Goal: Information Seeking & Learning: Learn about a topic

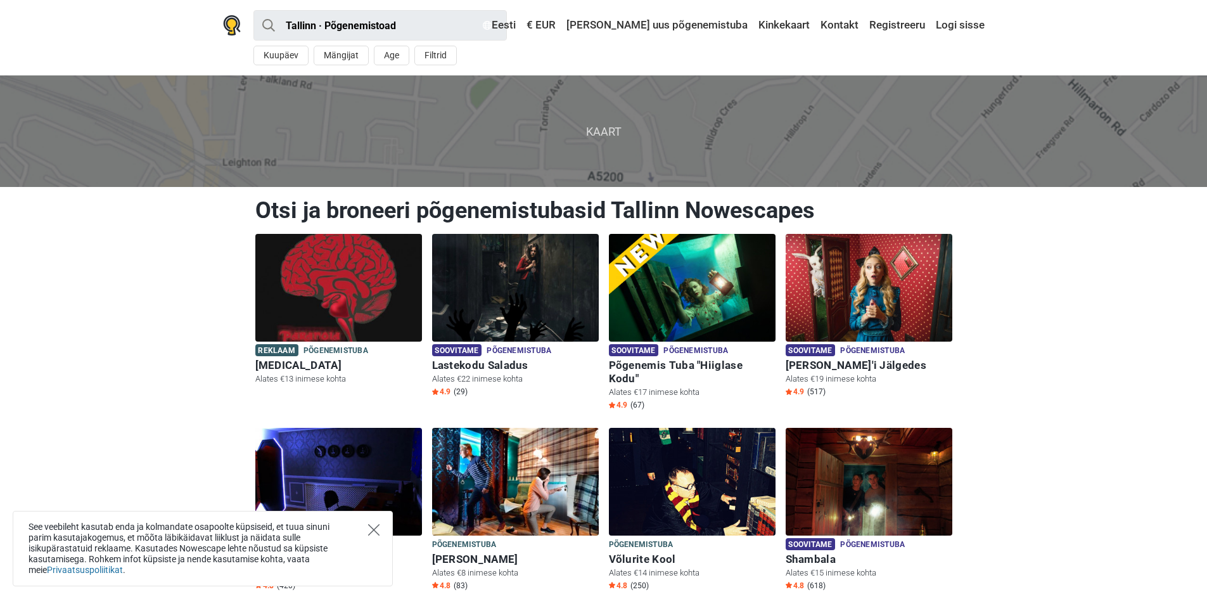
click at [377, 529] on icon "Close" at bounding box center [373, 529] width 11 height 11
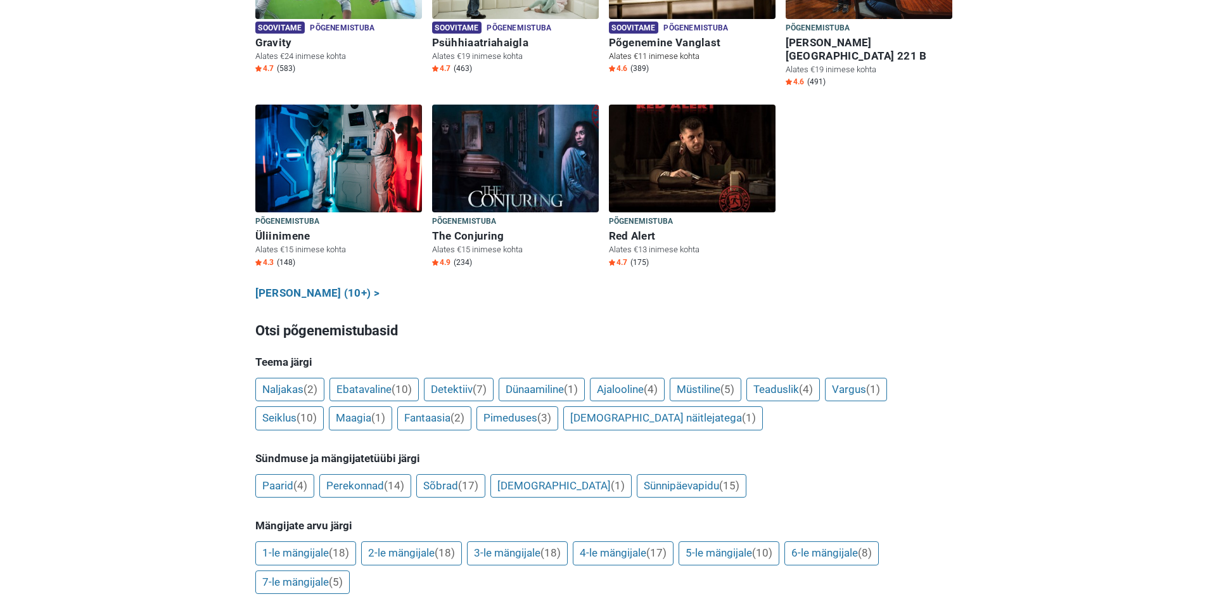
scroll to position [824, 0]
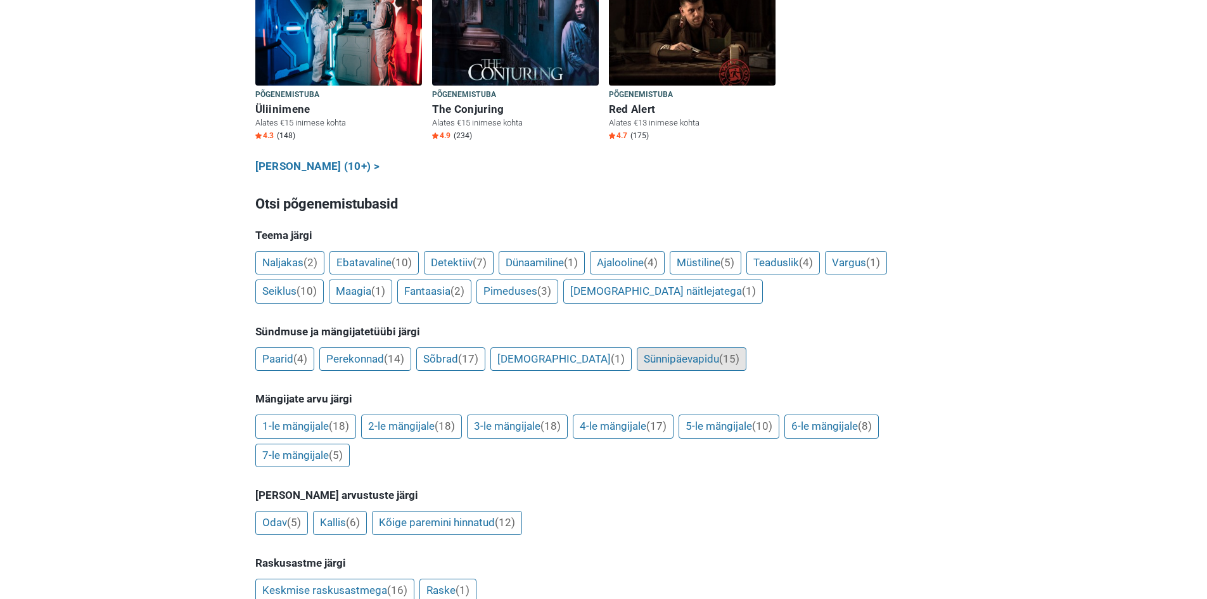
click at [637, 347] on link "Sünnipäevapidu (15)" at bounding box center [692, 359] width 110 height 24
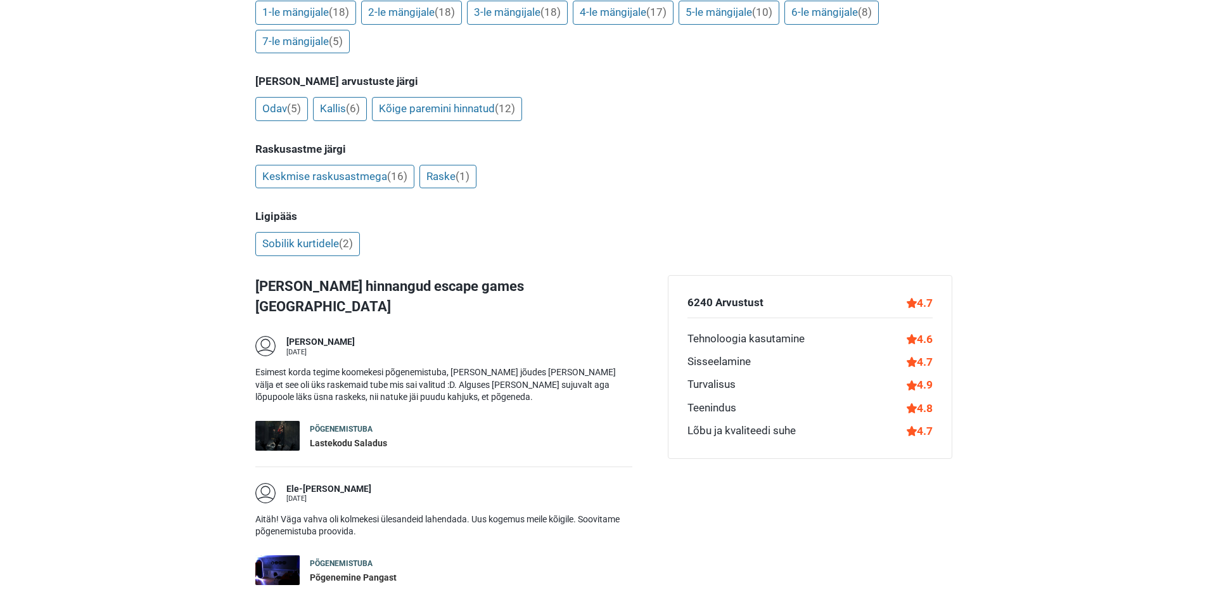
scroll to position [1330, 0]
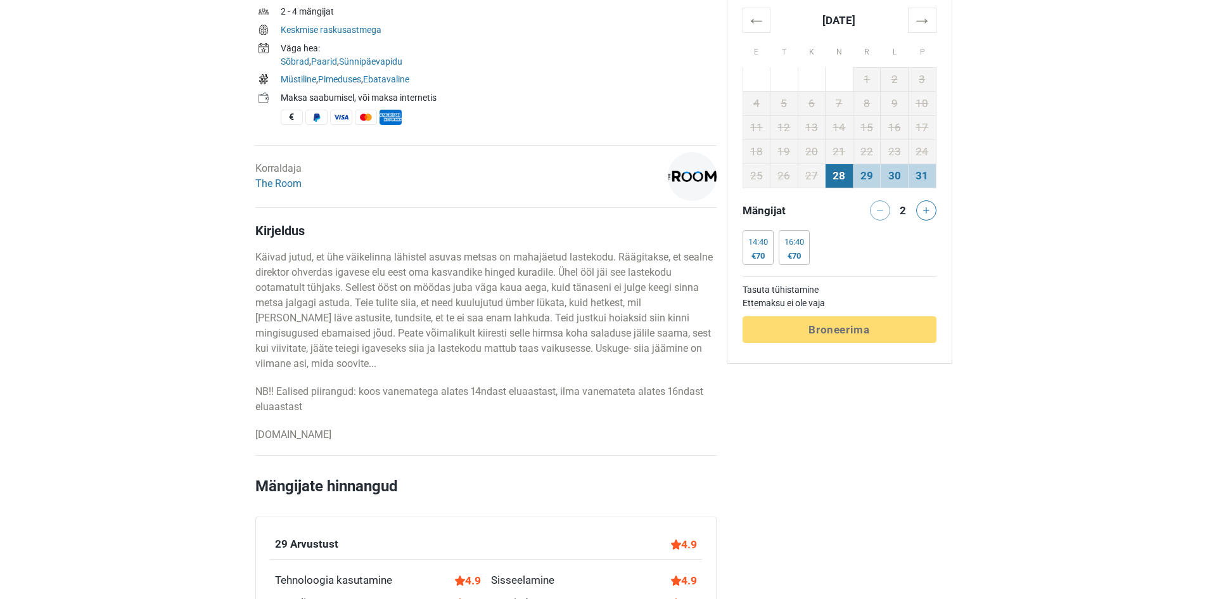
scroll to position [190, 0]
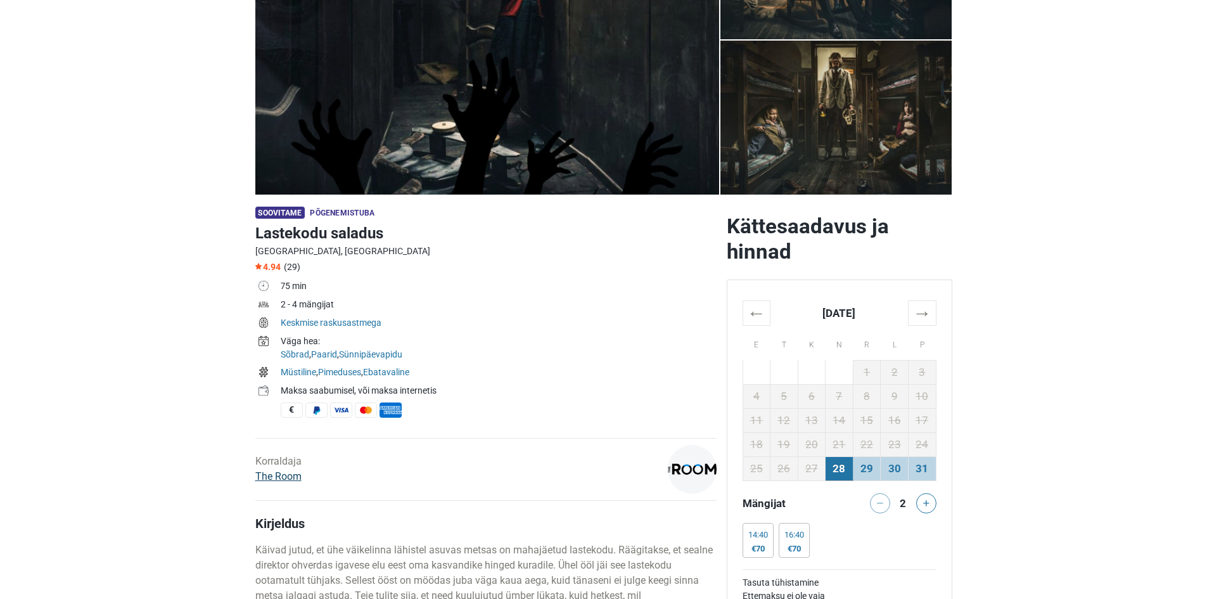
click at [283, 470] on link "The Room" at bounding box center [278, 476] width 46 height 12
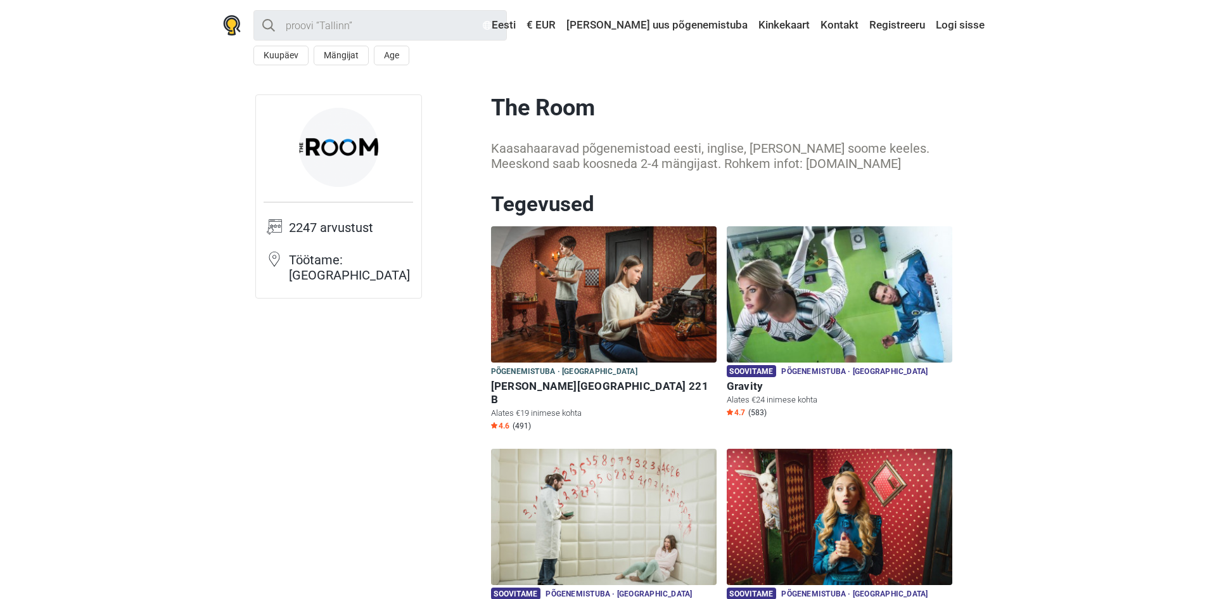
drag, startPoint x: 845, startPoint y: 164, endPoint x: 749, endPoint y: 169, distance: 95.8
click at [749, 169] on div "Kaasahaaravad põgenemistoad eesti, inglise, vene ja soome keeles. Meeskond saab…" at bounding box center [721, 156] width 461 height 30
copy div "www.theroom.ee"
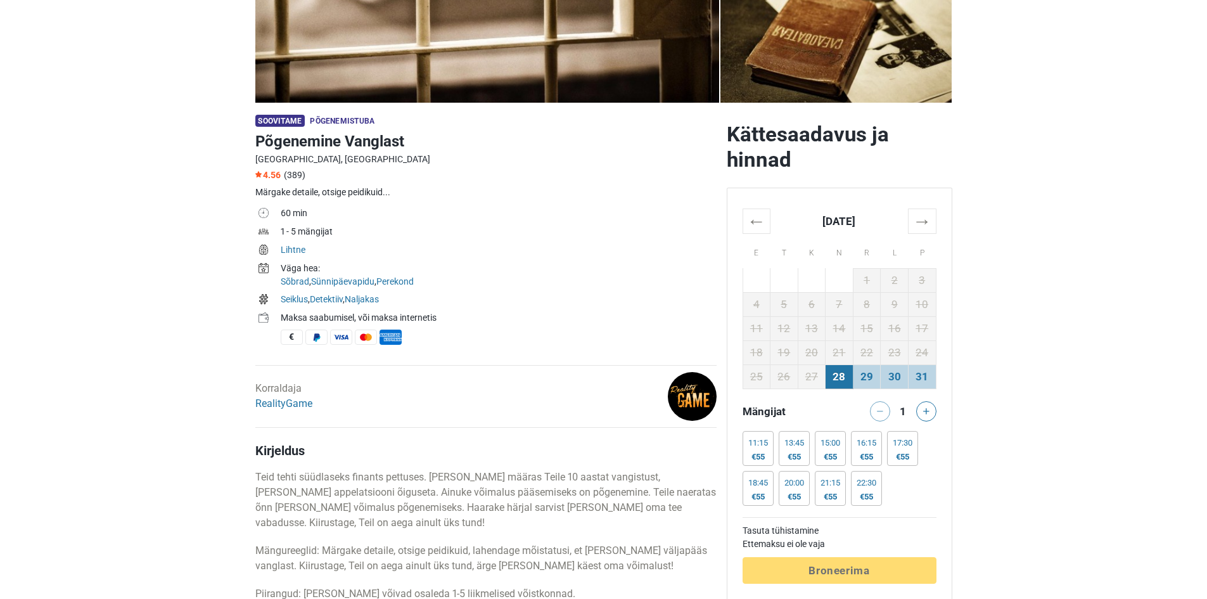
scroll to position [380, 0]
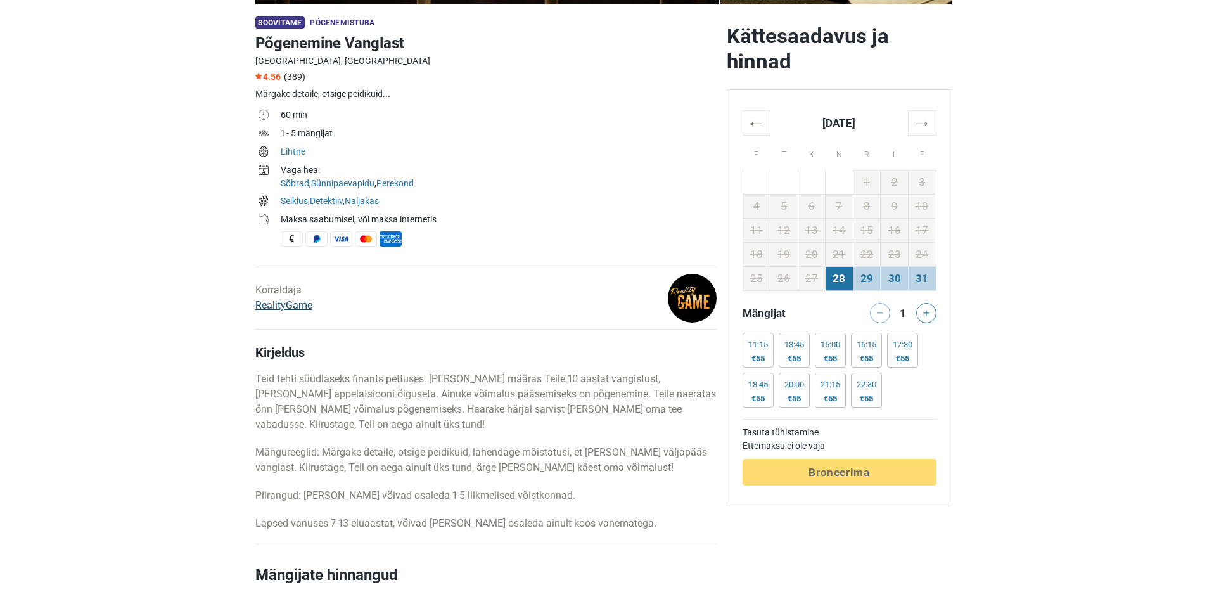
click at [293, 307] on link "RealityGame" at bounding box center [283, 305] width 57 height 12
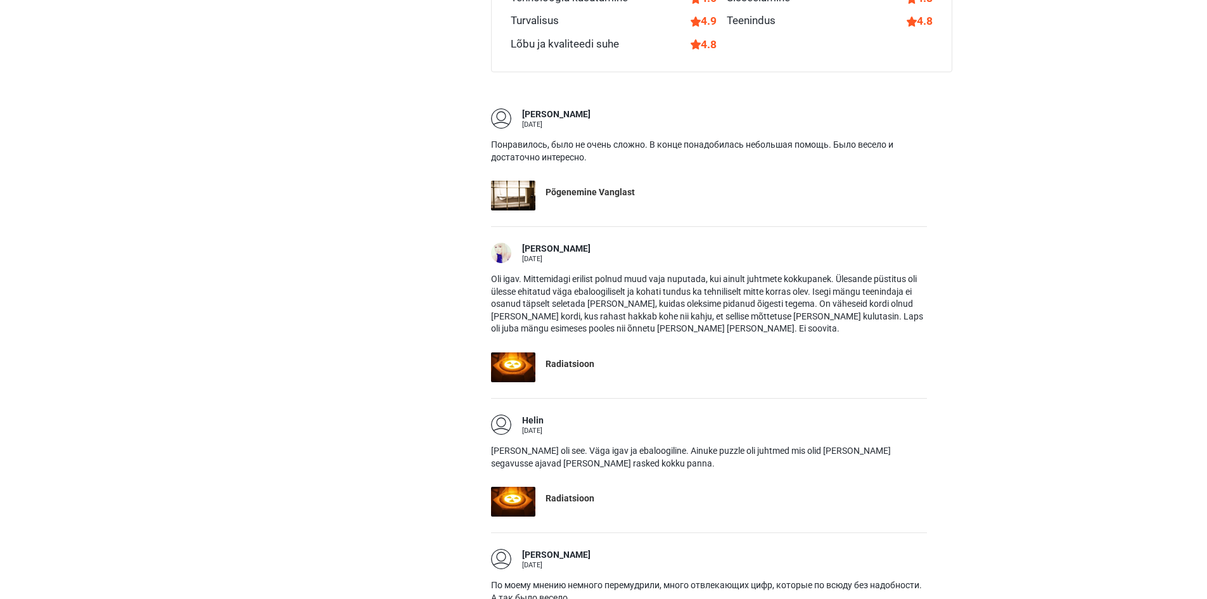
scroll to position [507, 0]
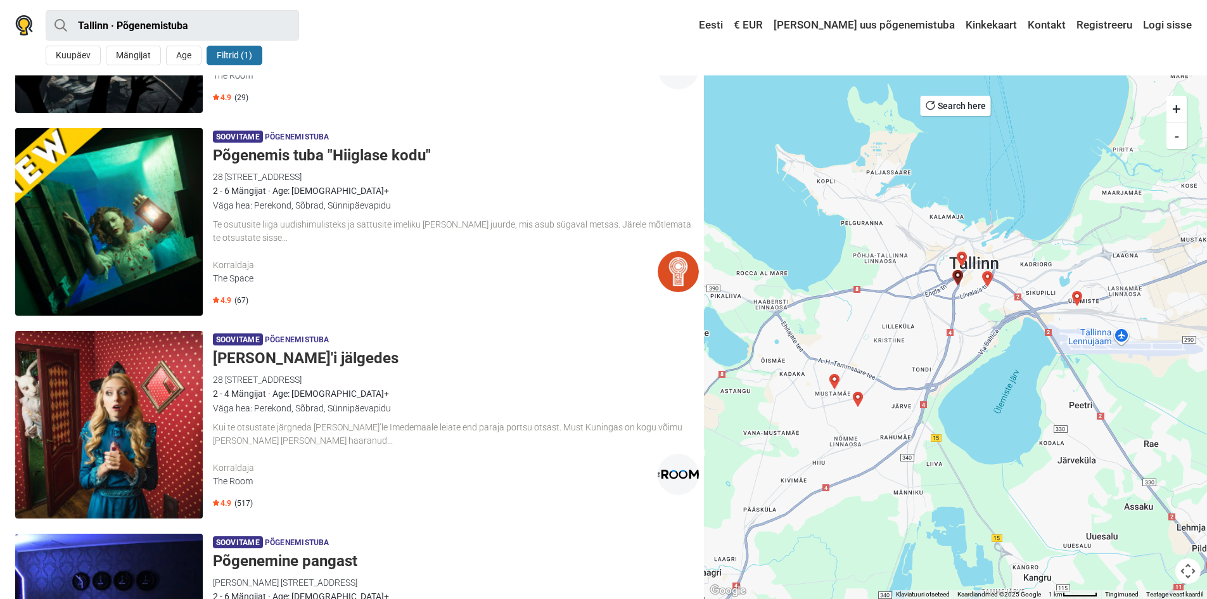
scroll to position [127, 0]
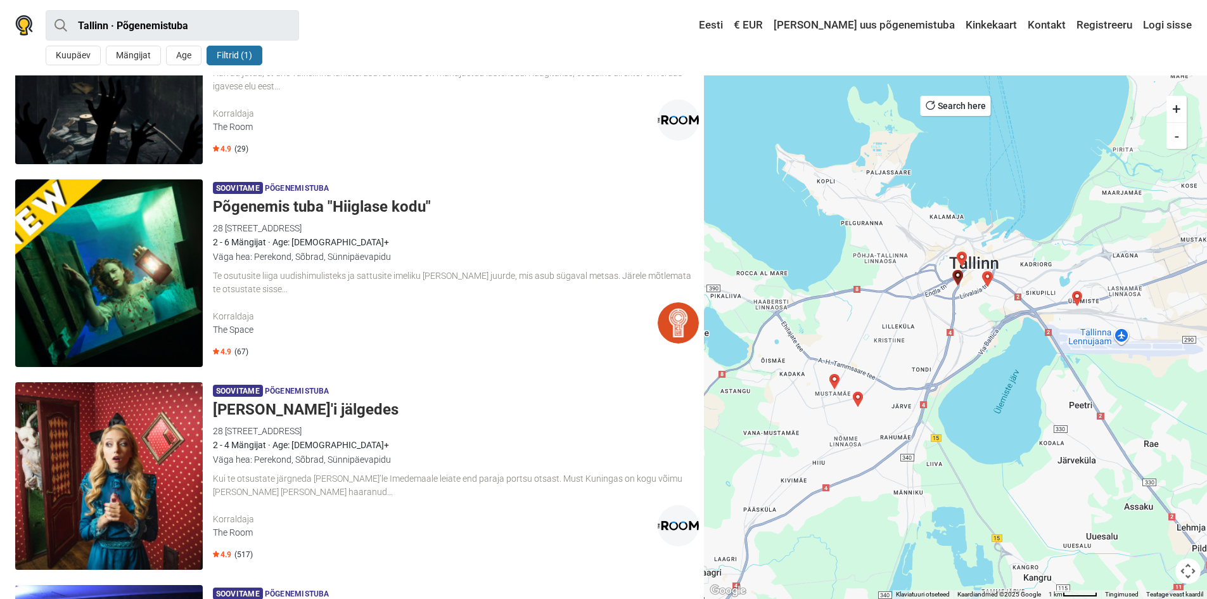
click at [859, 397] on img "Võlurite kool" at bounding box center [858, 399] width 15 height 15
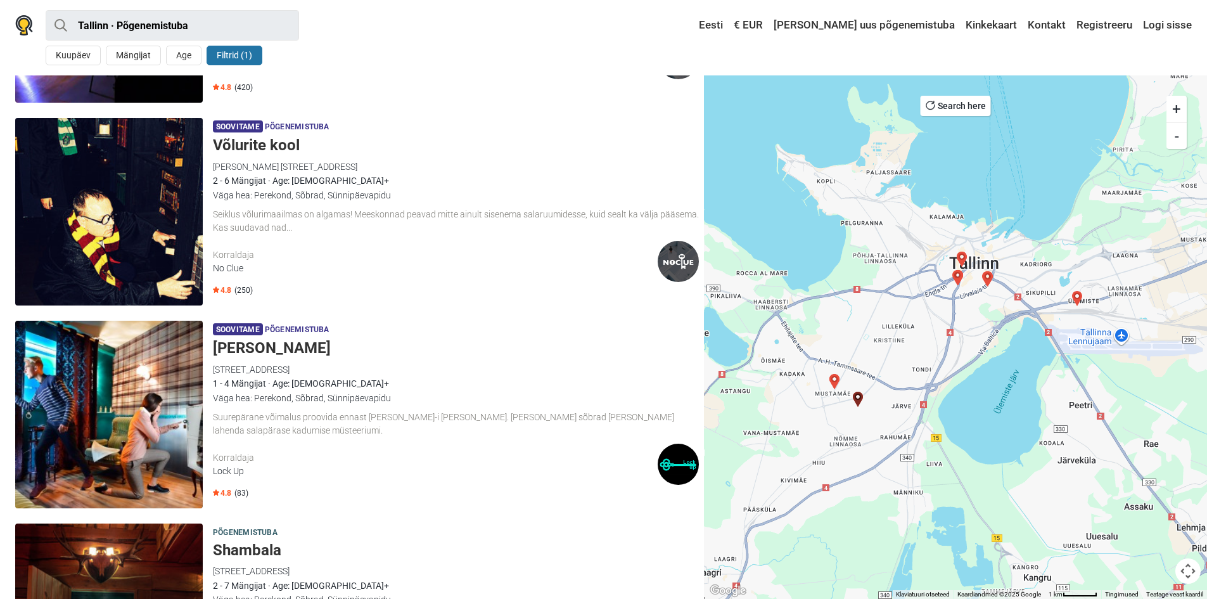
scroll to position [834, 0]
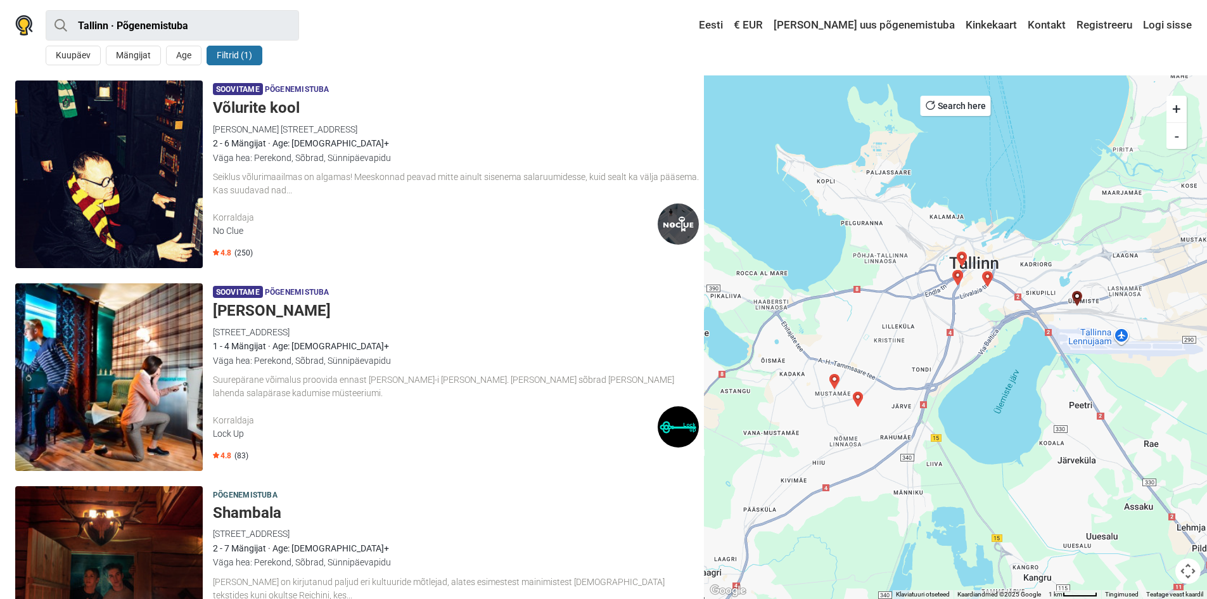
click at [222, 432] on div "Lock Up" at bounding box center [435, 433] width 445 height 13
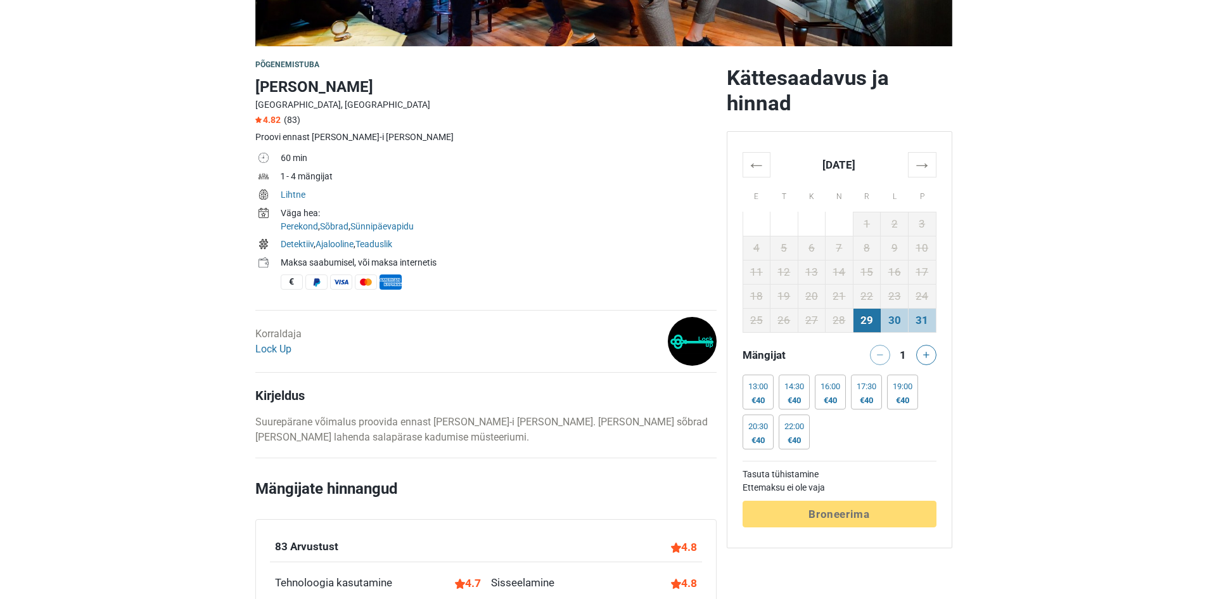
scroll to position [444, 0]
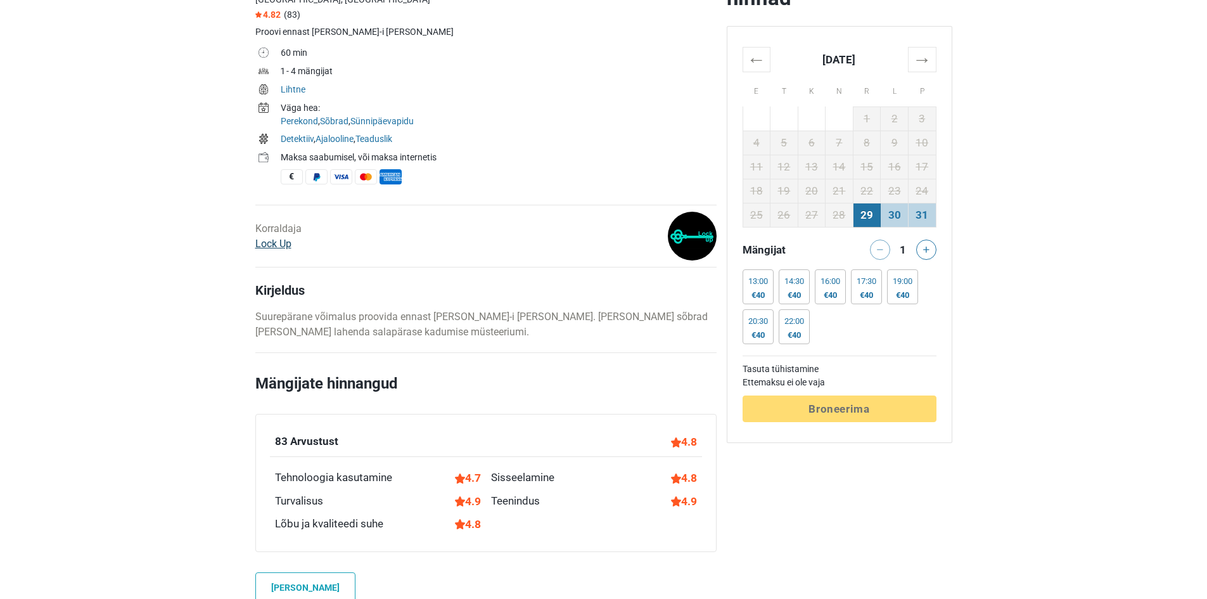
click at [275, 244] on link "Lock Up" at bounding box center [273, 244] width 36 height 12
